Goal: Task Accomplishment & Management: Use online tool/utility

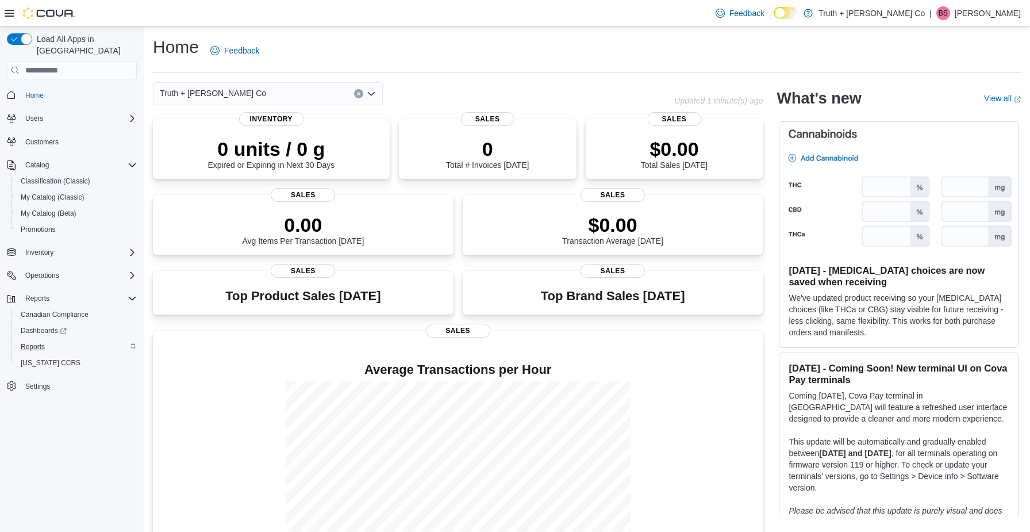
click at [38, 342] on span "Reports" at bounding box center [33, 346] width 24 height 9
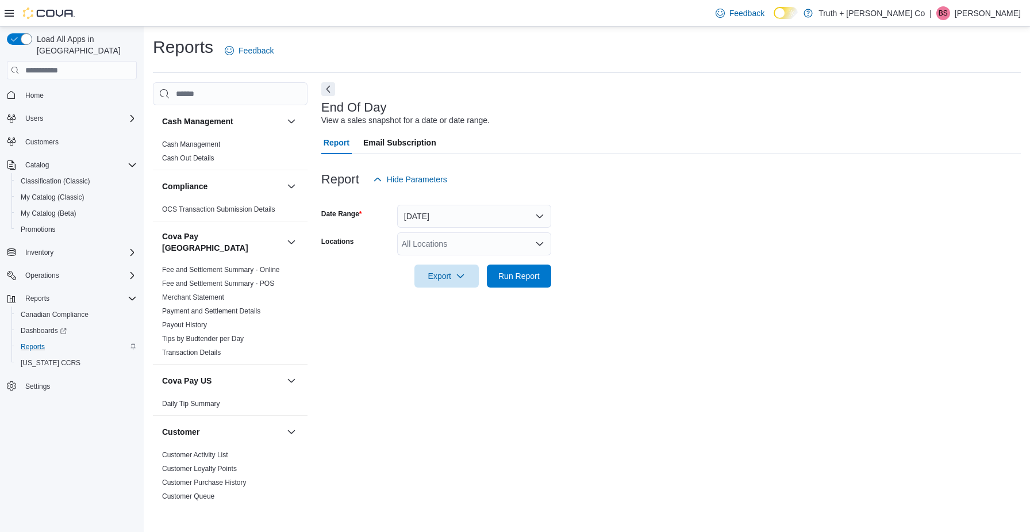
click at [539, 214] on button "[DATE]" at bounding box center [474, 216] width 154 height 23
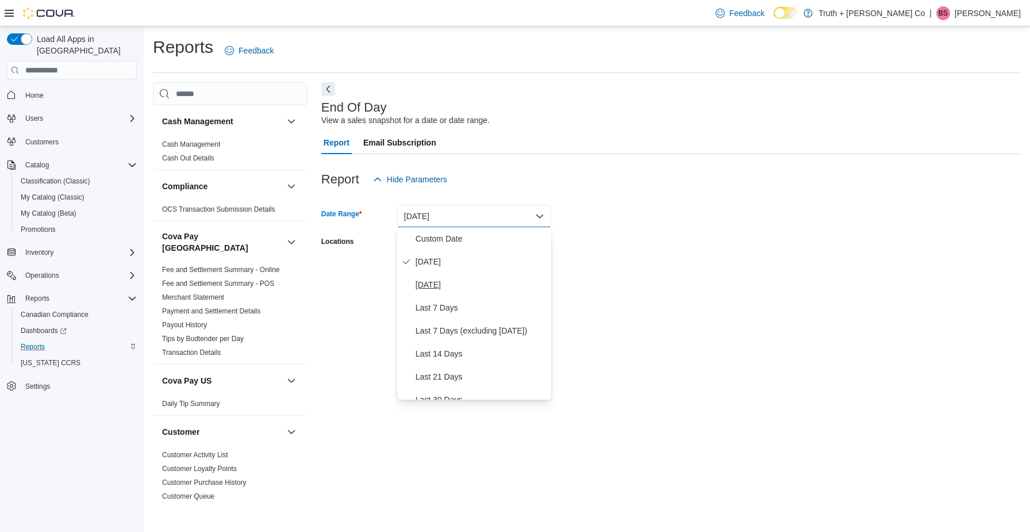
click at [441, 286] on span "[DATE]" at bounding box center [481, 285] width 131 height 14
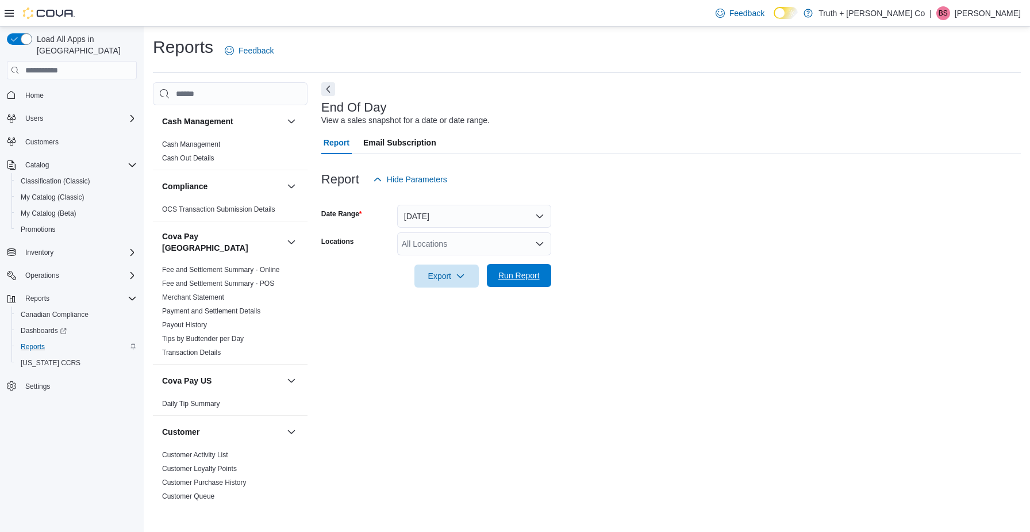
click at [514, 278] on span "Run Report" at bounding box center [518, 275] width 41 height 11
